Goal: Information Seeking & Learning: Learn about a topic

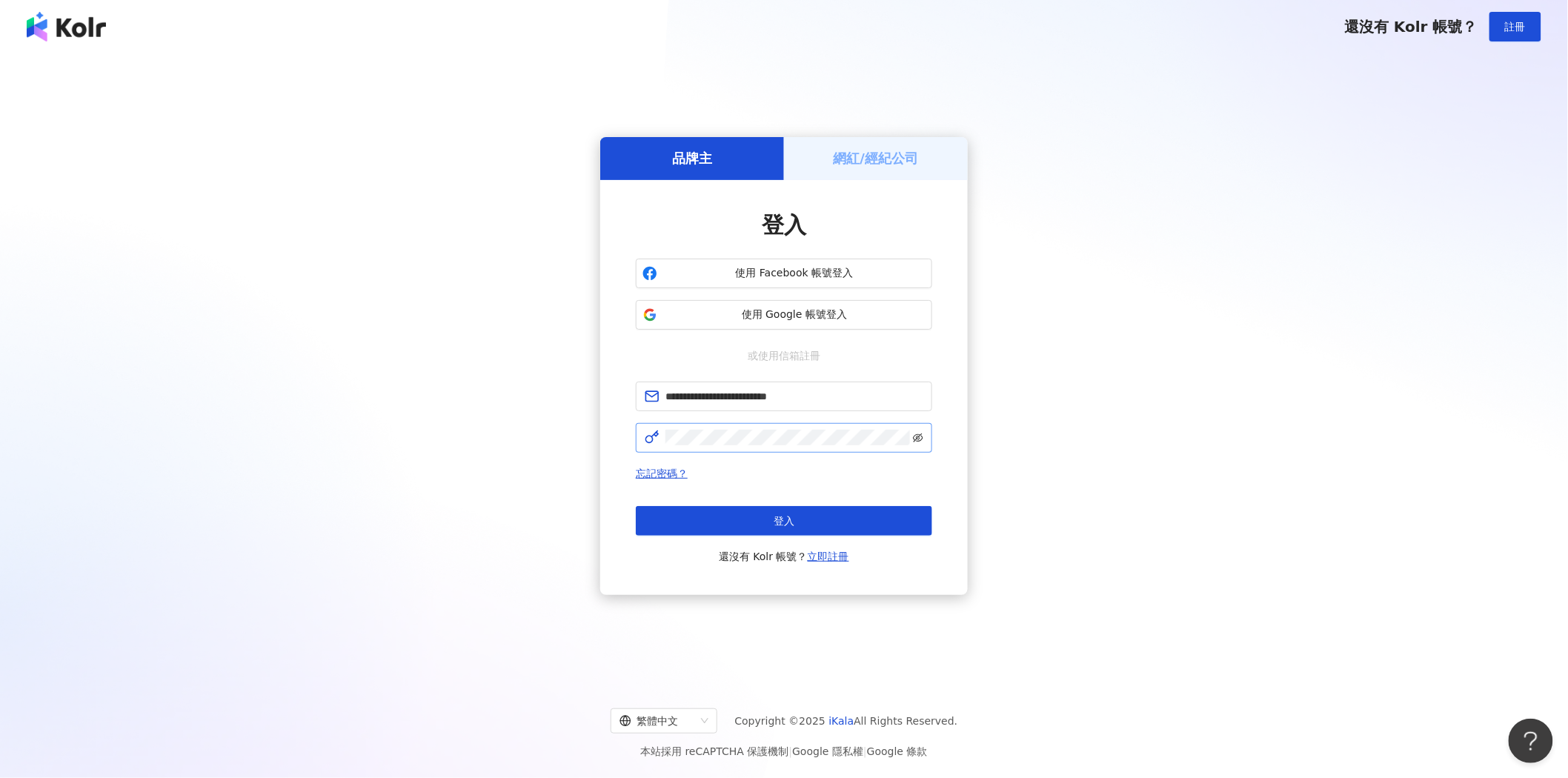
click at [917, 439] on icon "eye-invisible" at bounding box center [918, 438] width 11 height 11
click at [819, 513] on button "登入" at bounding box center [784, 520] width 297 height 29
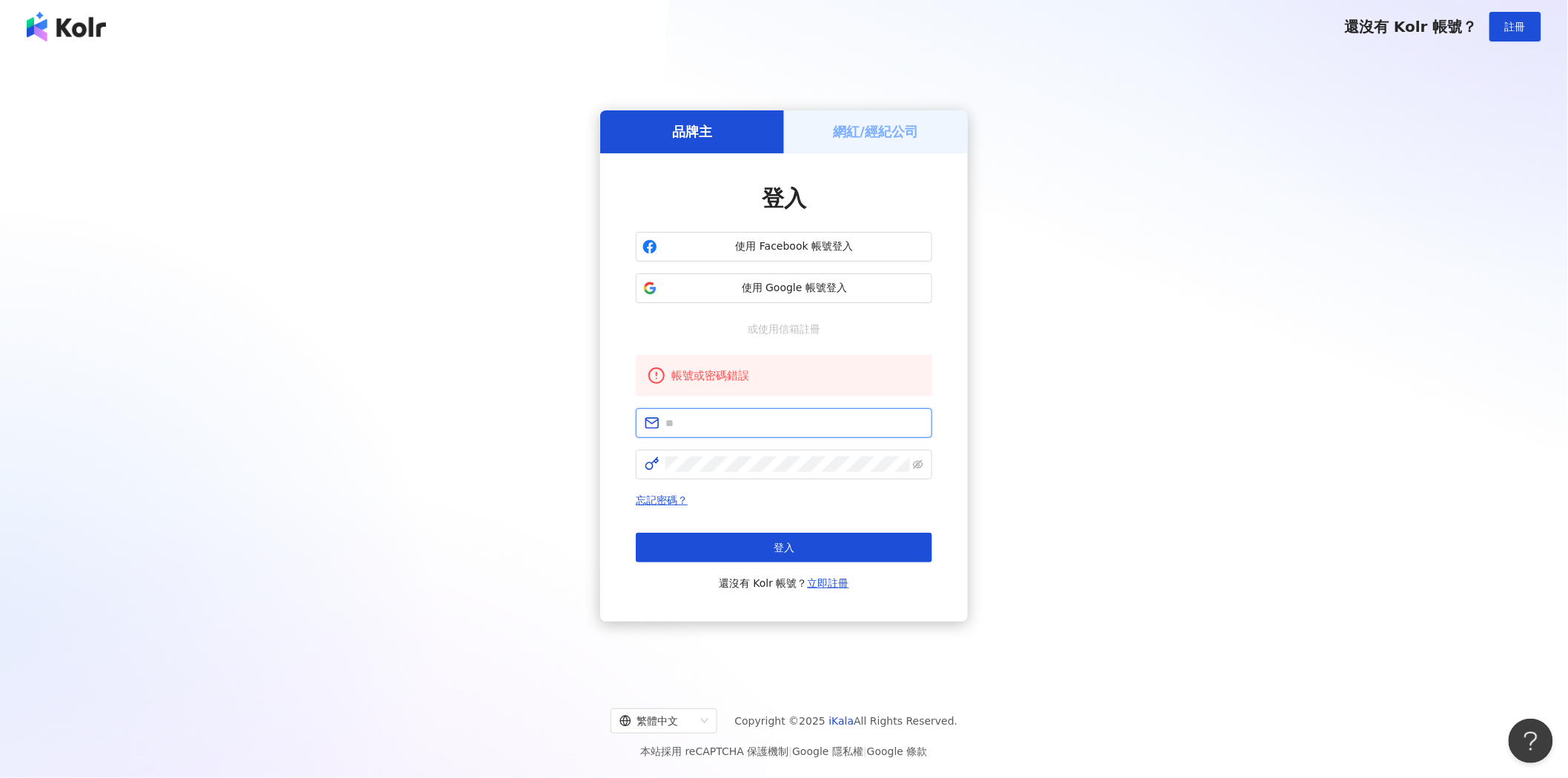
click at [783, 427] on input "text" at bounding box center [794, 423] width 258 height 17
type input "**********"
click at [897, 551] on button "登入" at bounding box center [784, 548] width 297 height 29
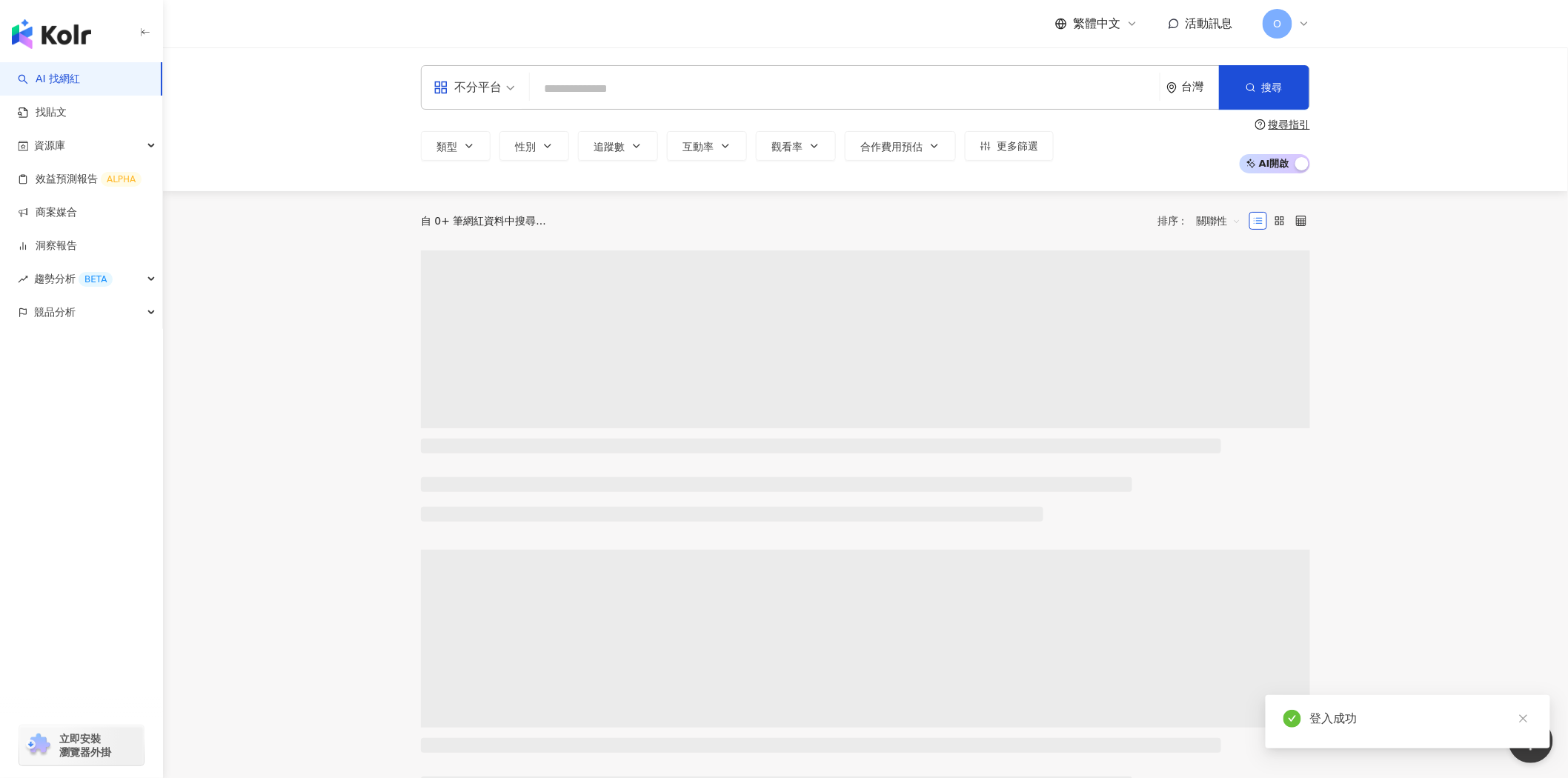
click at [616, 82] on input "search" at bounding box center [845, 88] width 619 height 28
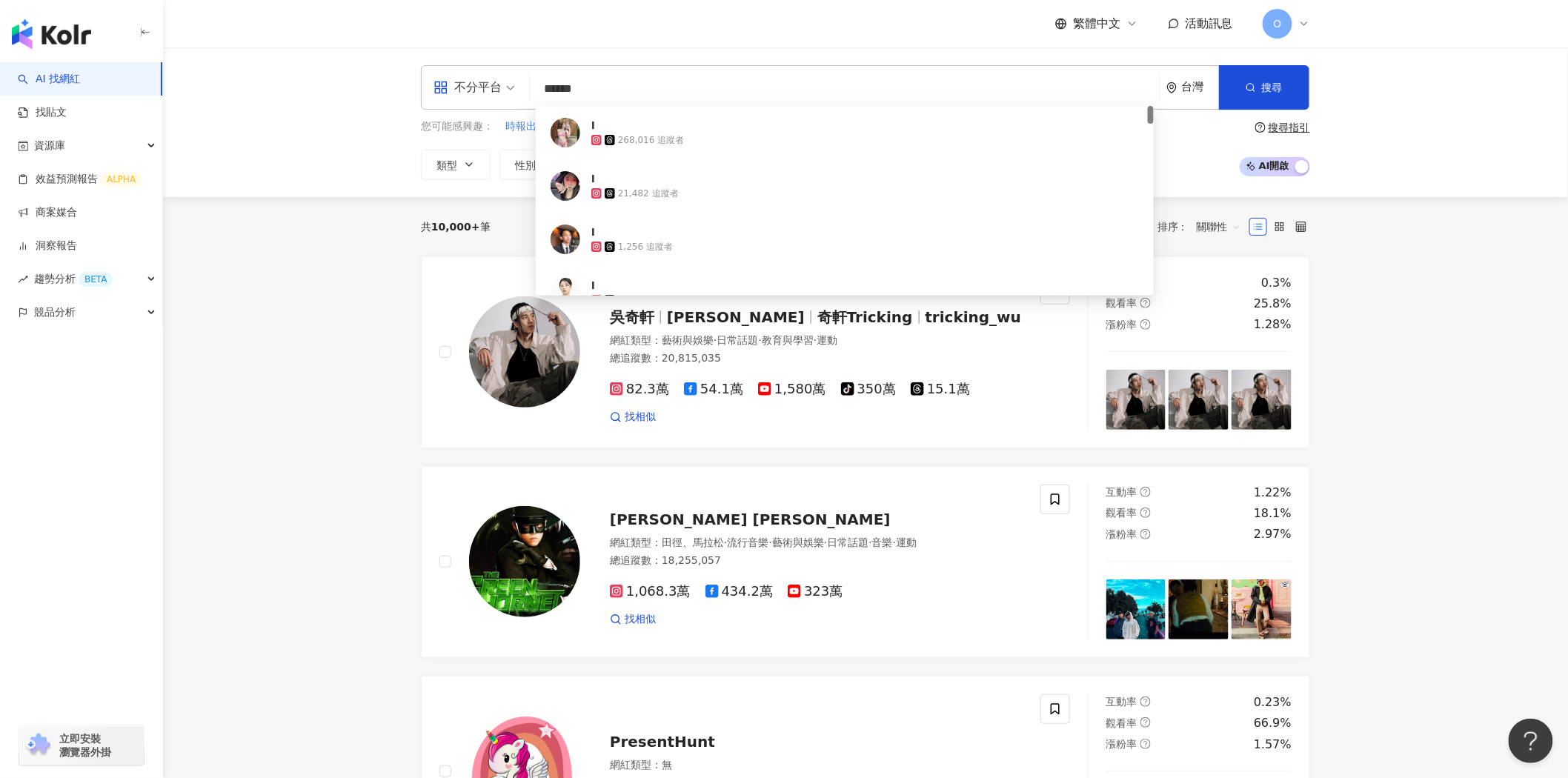
type input "*******"
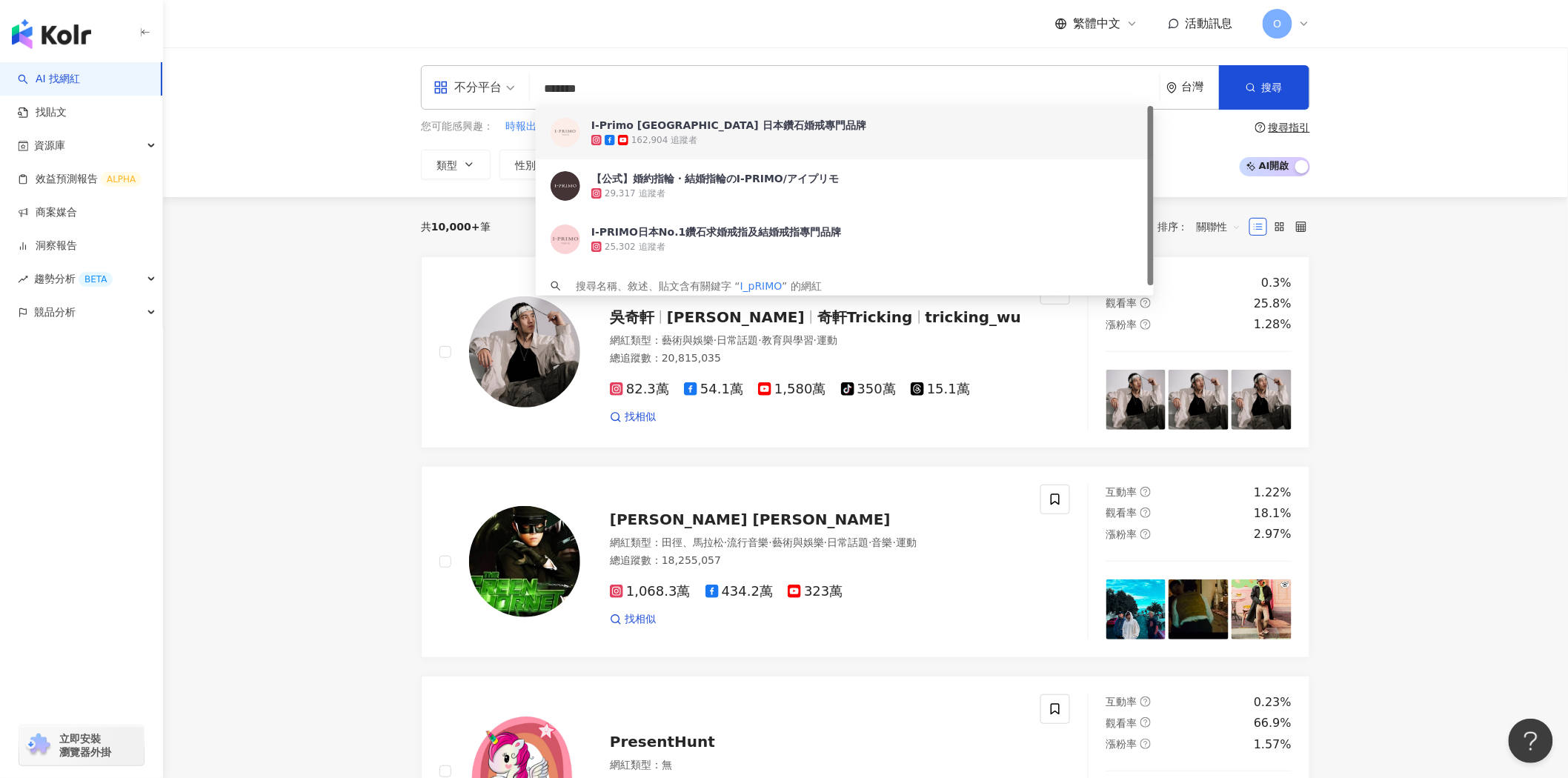
click at [779, 120] on span "I-Primo [GEOGRAPHIC_DATA] 日本鑽石婚戒專門品牌" at bounding box center [837, 124] width 490 height 15
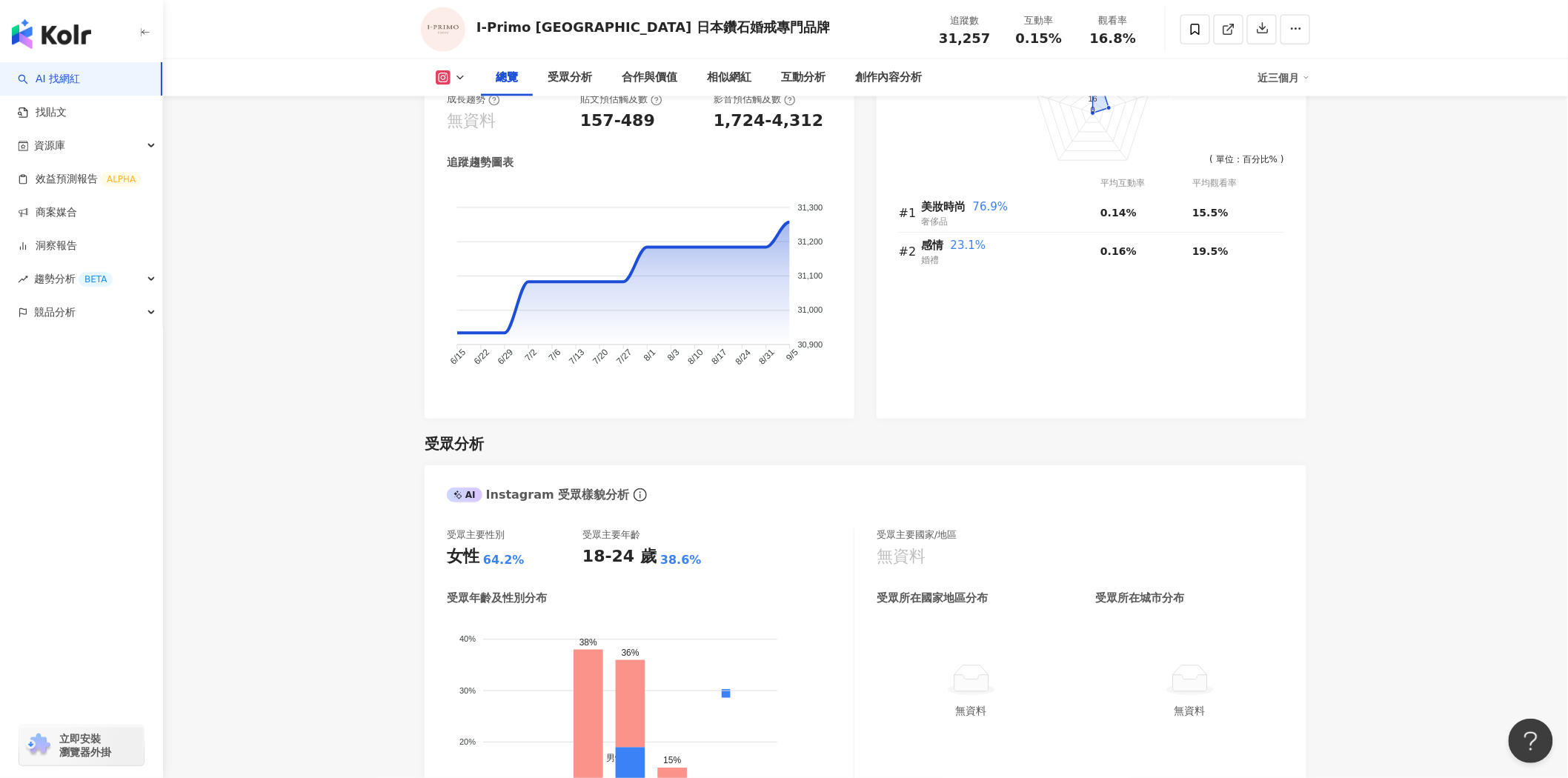
scroll to position [658, 0]
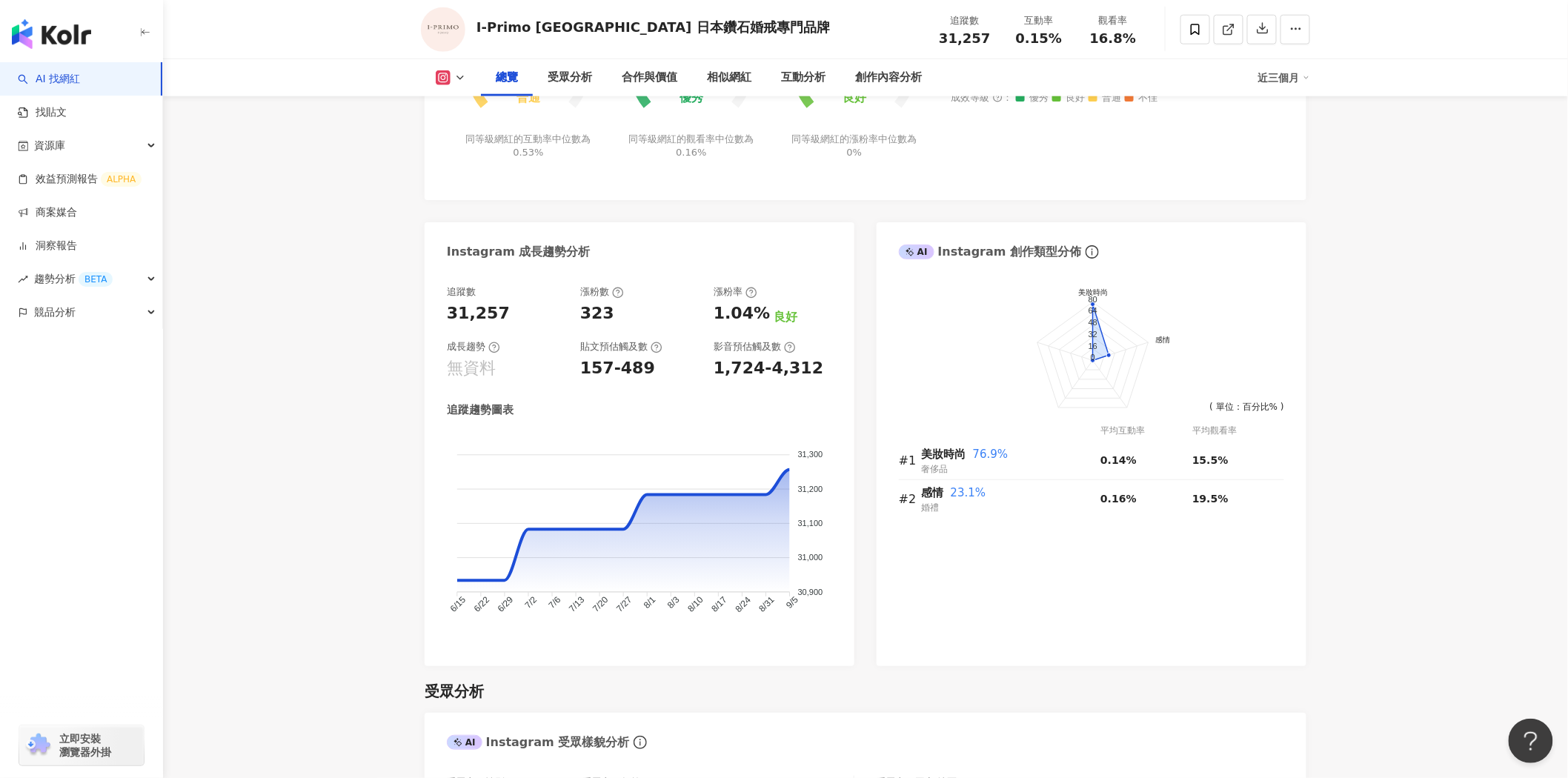
click at [456, 70] on button at bounding box center [451, 77] width 60 height 15
click at [463, 83] on icon at bounding box center [460, 78] width 12 height 12
click at [460, 80] on icon at bounding box center [460, 78] width 12 height 12
click at [470, 144] on button "Facebook" at bounding box center [474, 139] width 89 height 20
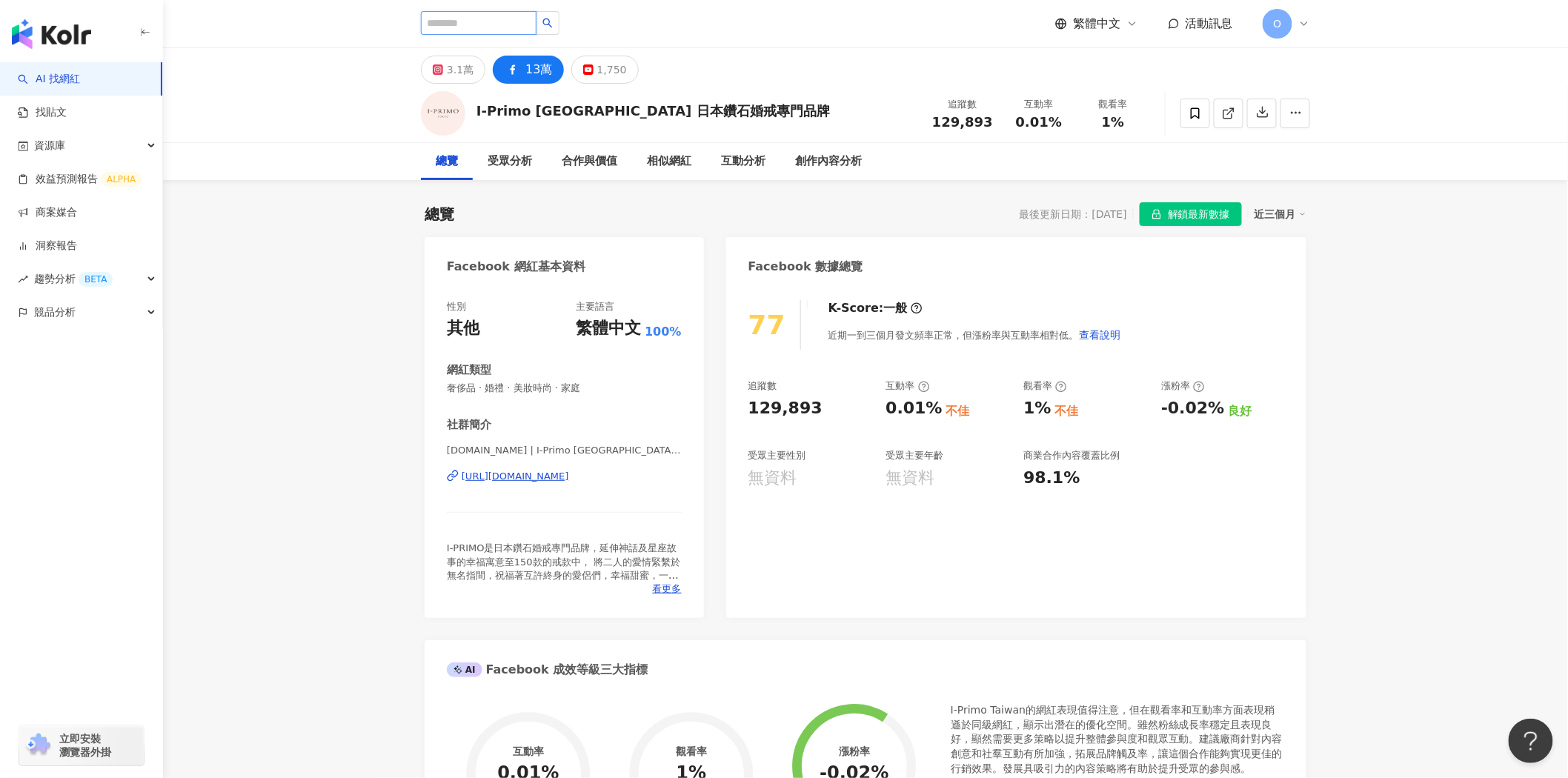
click at [501, 28] on input "search" at bounding box center [479, 22] width 116 height 23
type input "*"
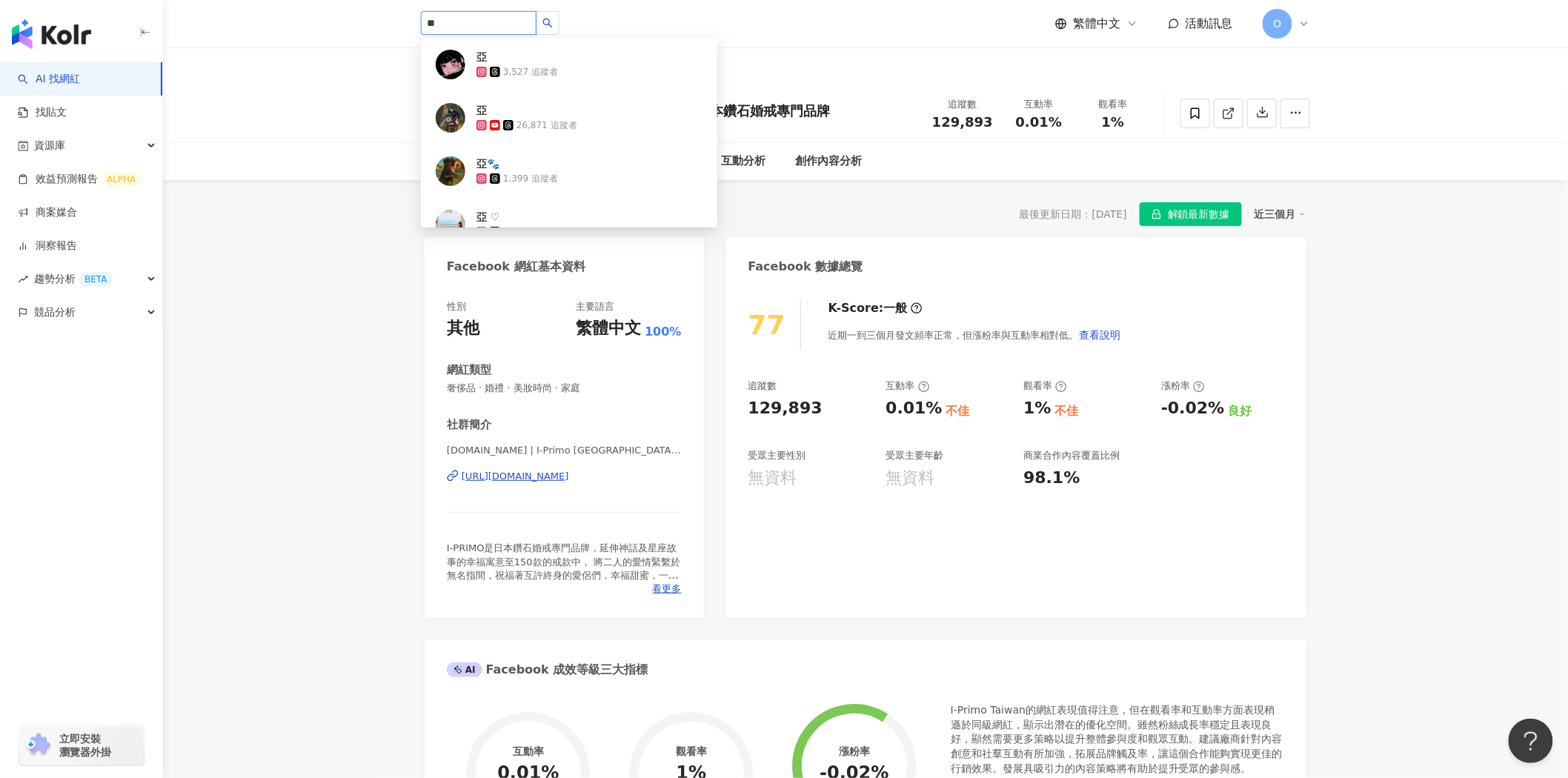
type input "**"
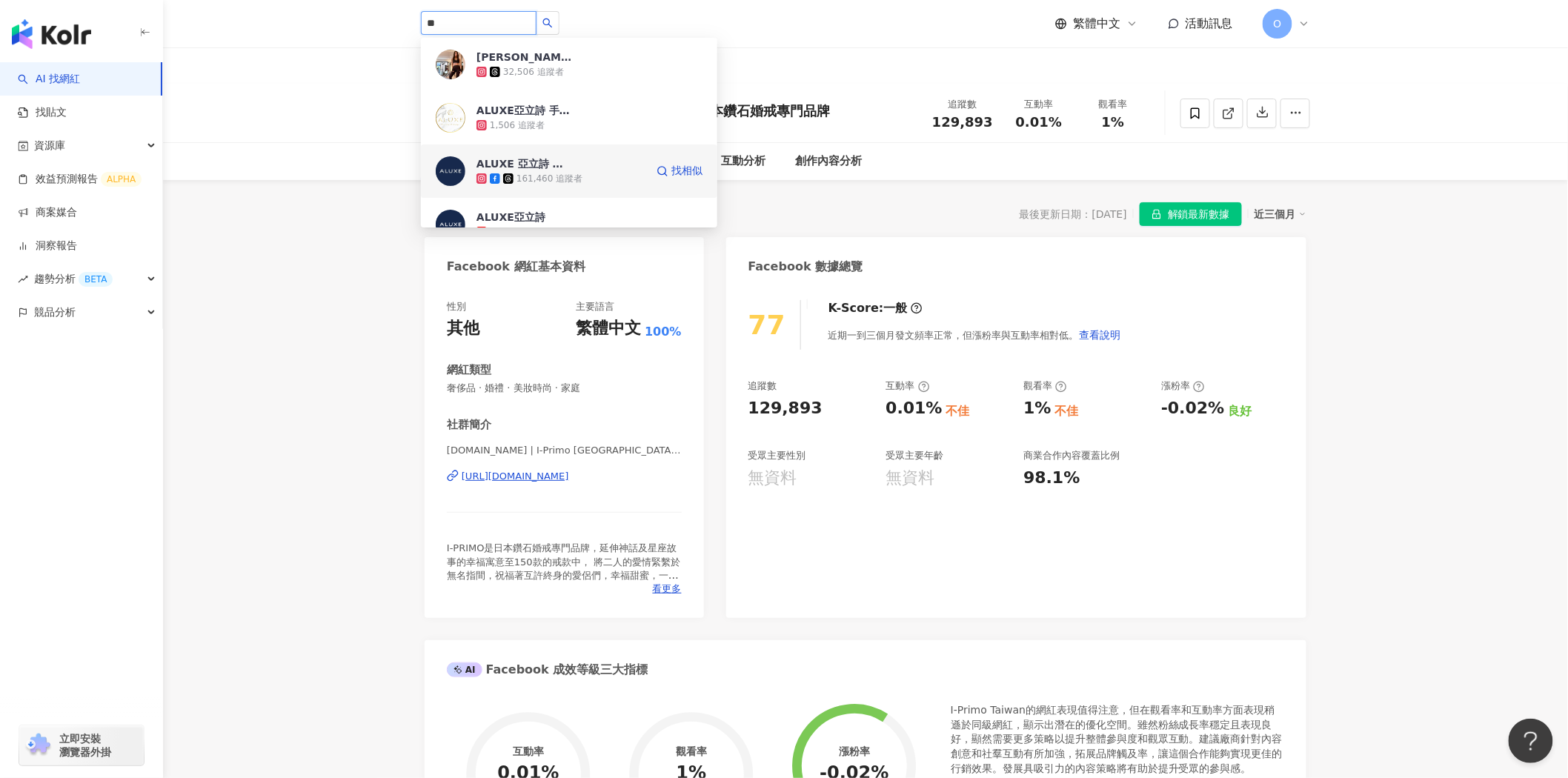
click at [565, 159] on div "ALUXE 亞立詩 婚戒·鑽戒·對戒·GIA鑽石專門店" at bounding box center [524, 163] width 96 height 15
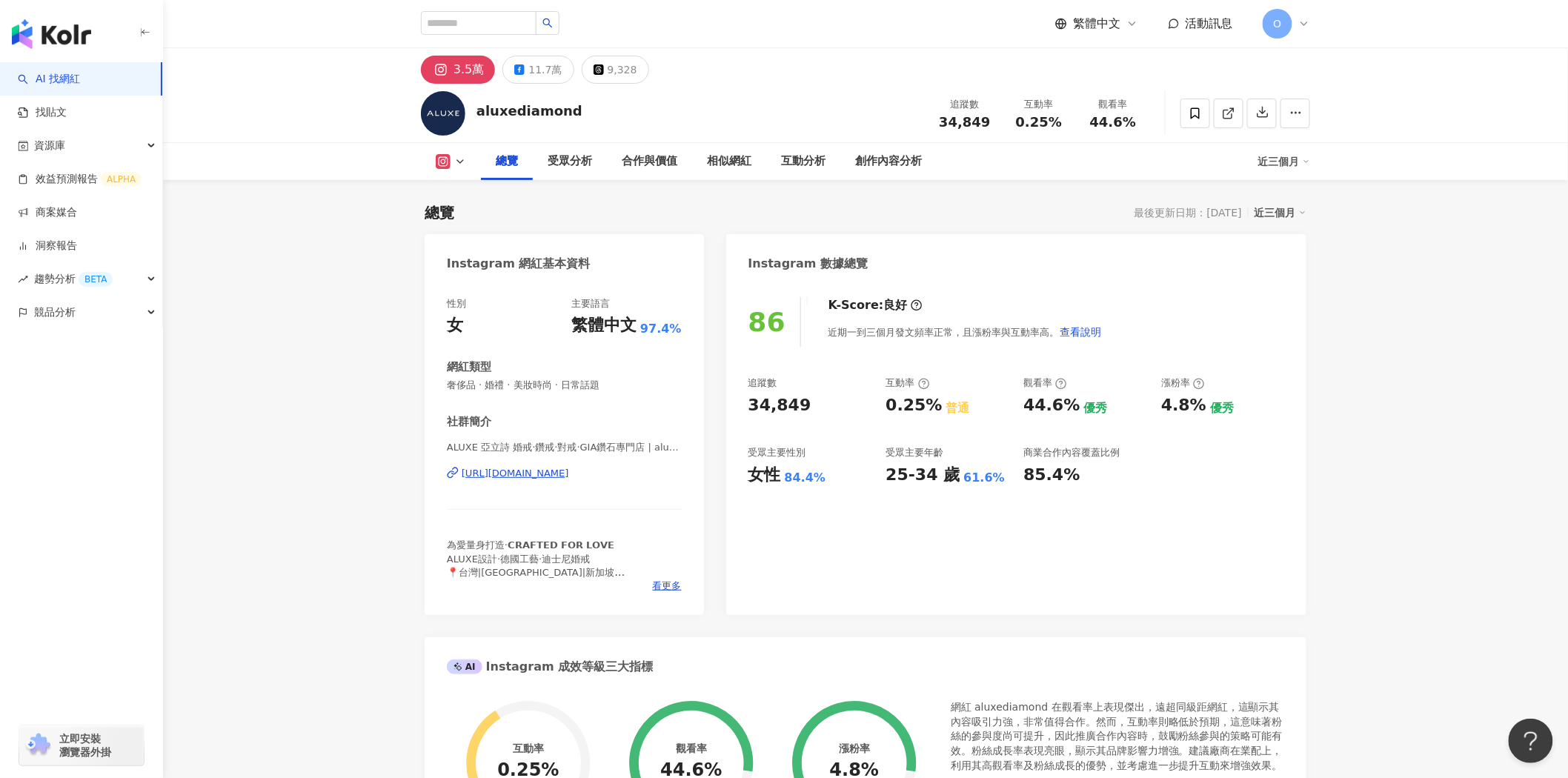
click at [469, 166] on button at bounding box center [451, 161] width 60 height 15
click at [463, 163] on icon at bounding box center [460, 161] width 12 height 12
click at [496, 165] on div "總覽" at bounding box center [507, 161] width 22 height 18
click at [463, 230] on div "總覽 最後更新日期：2025/9/10 近三個月 Instagram 網紅基本資料 性別 女 主要語言 繁體中文 97.4% 網紅類型 奢侈品 · 婚禮 · …" at bounding box center [866, 775] width 882 height 1175
click at [510, 61] on button "11.7萬" at bounding box center [538, 69] width 71 height 28
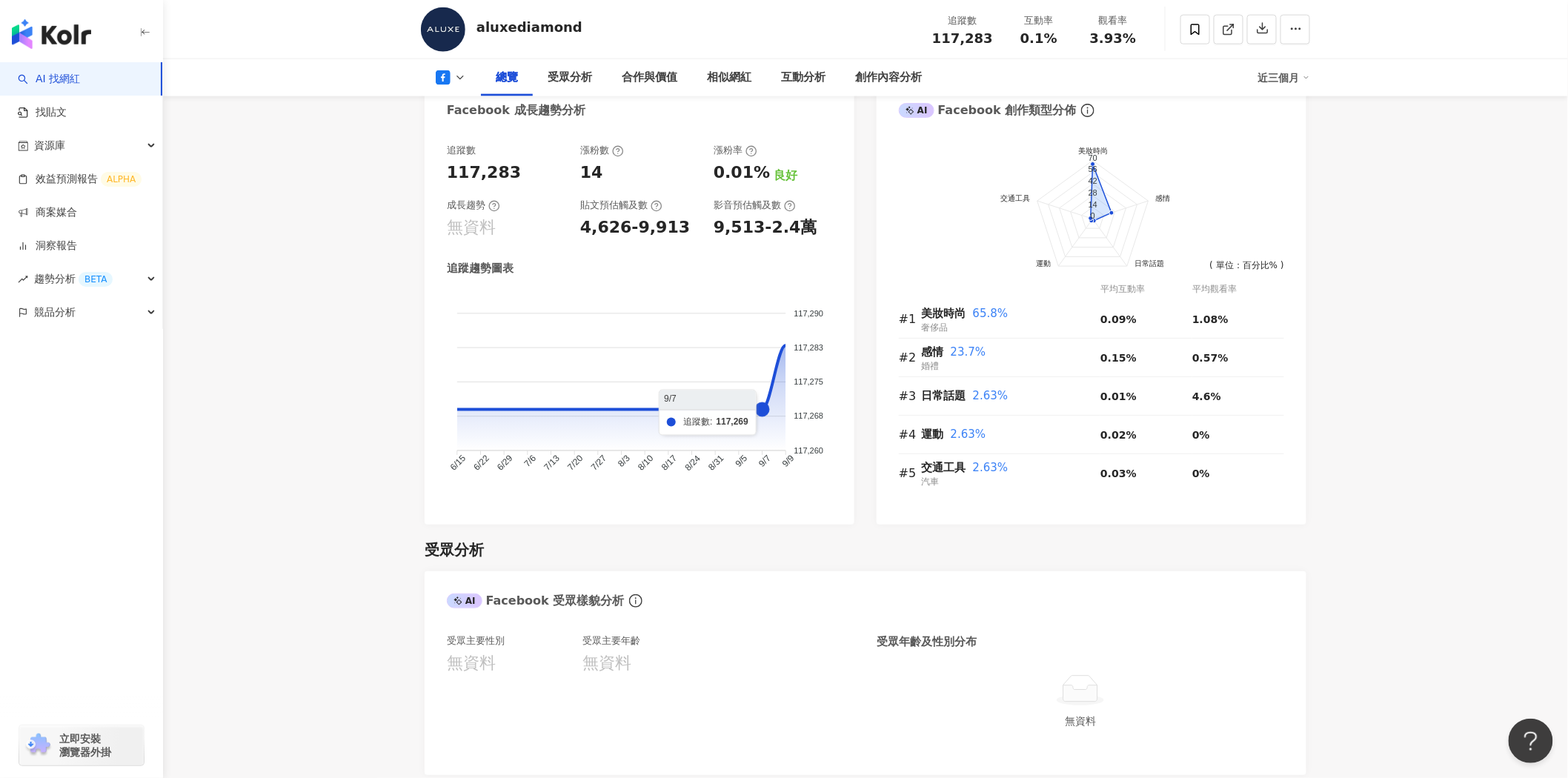
scroll to position [741, 0]
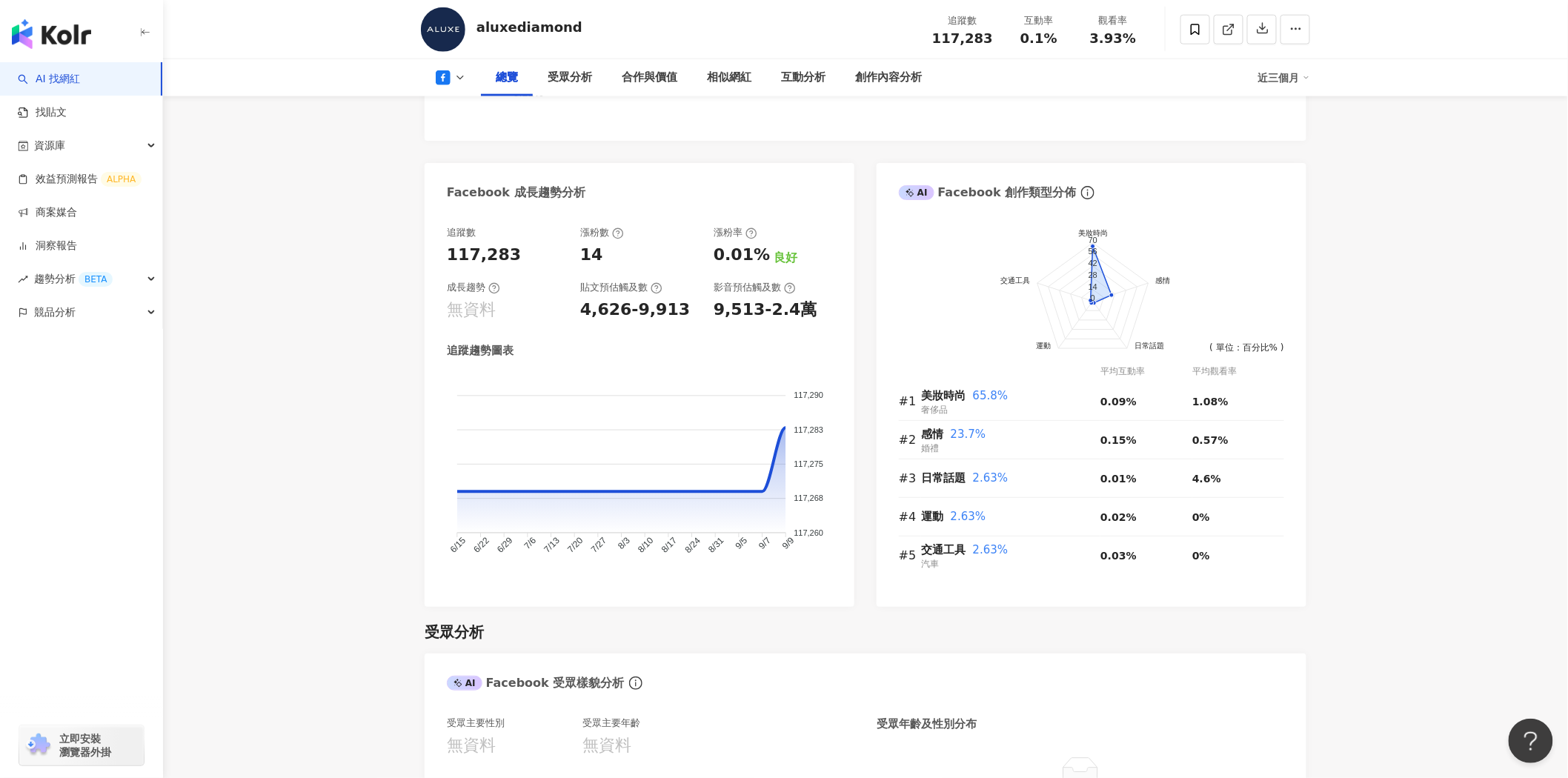
click at [655, 690] on div "AI Facebook 受眾樣貌分析" at bounding box center [866, 678] width 882 height 49
